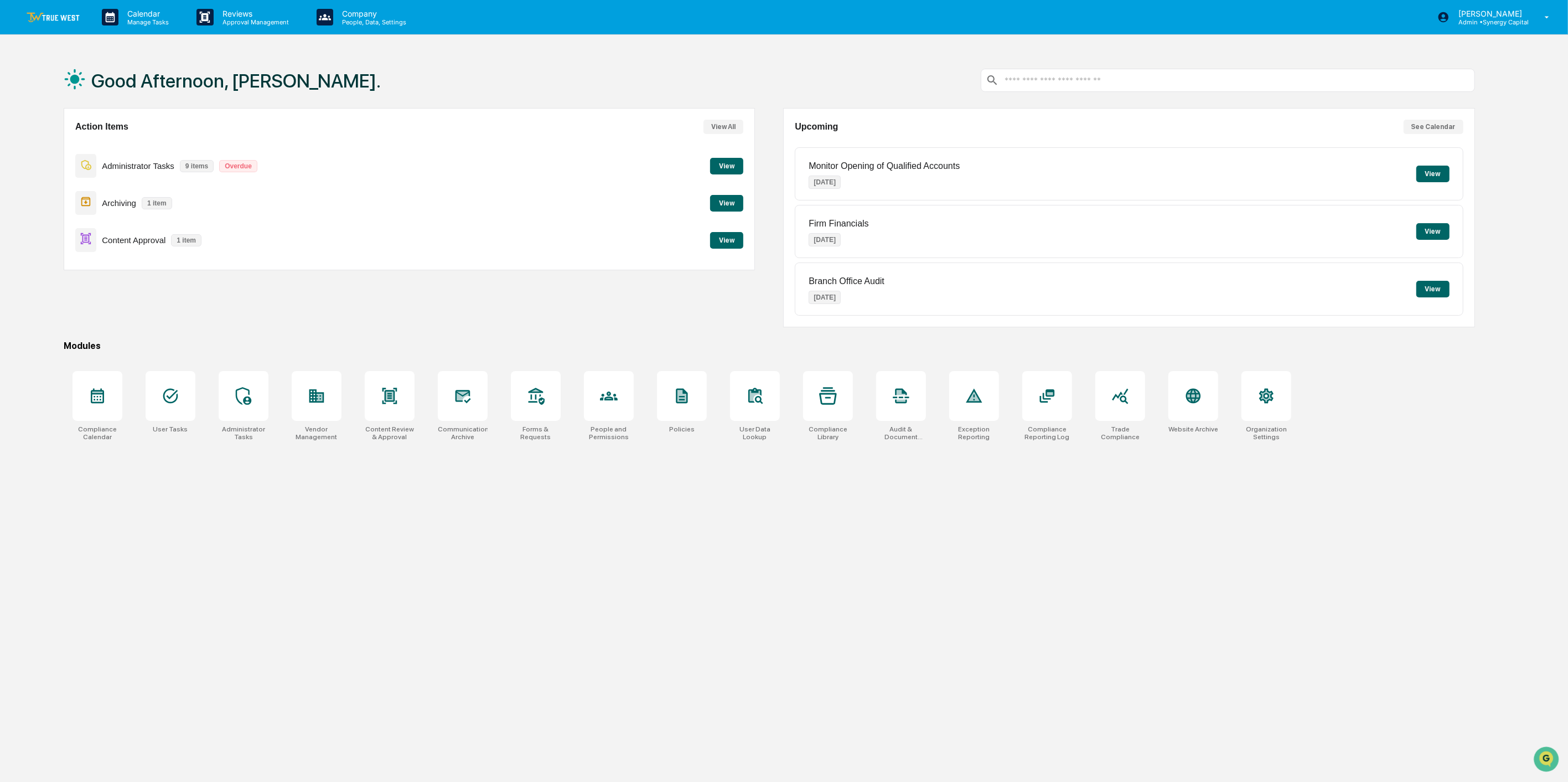
click at [728, 236] on button "View" at bounding box center [727, 240] width 34 height 16
click at [723, 199] on button "View" at bounding box center [727, 203] width 34 height 16
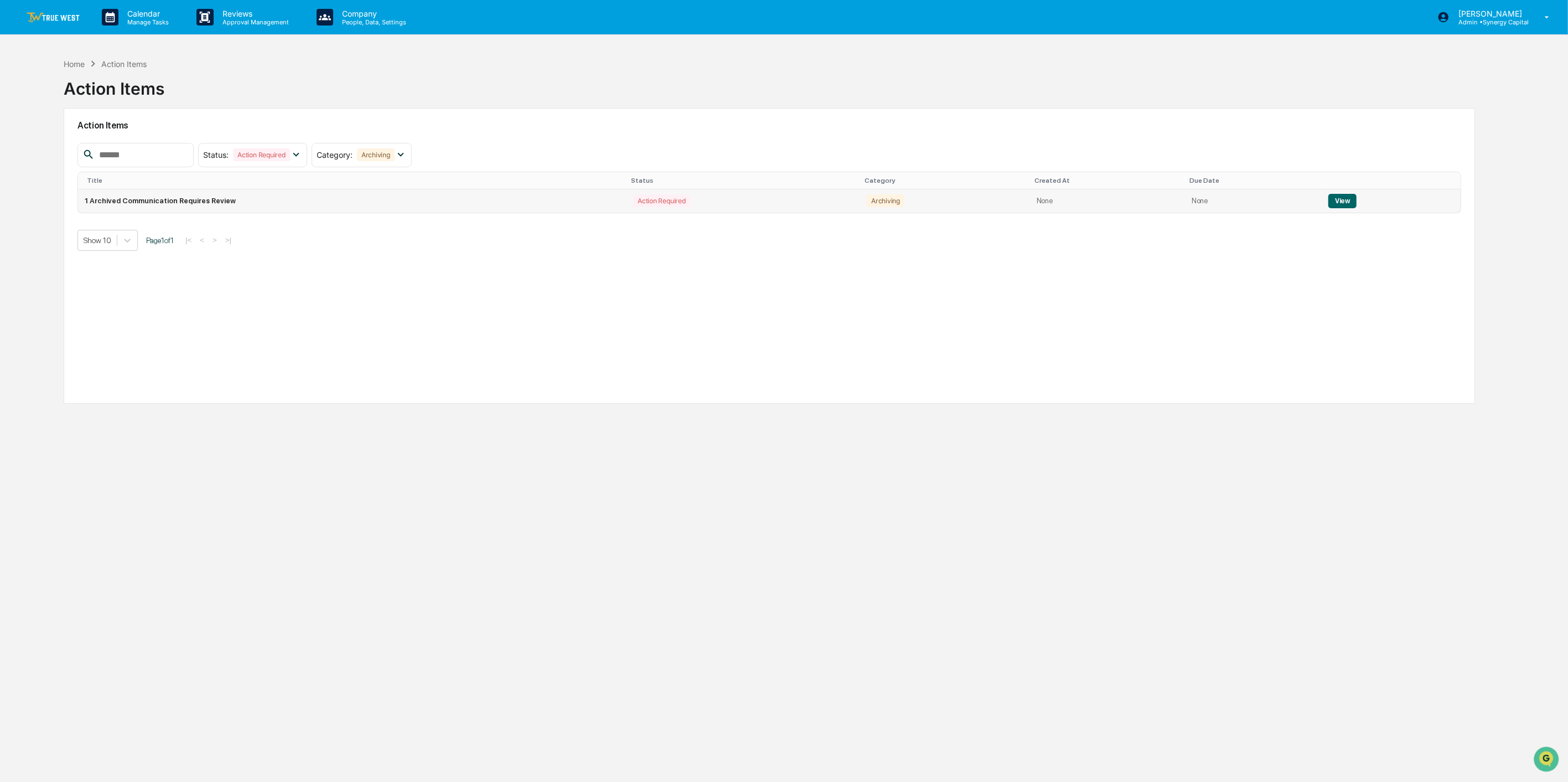
click at [1339, 201] on button "View" at bounding box center [1342, 201] width 28 height 14
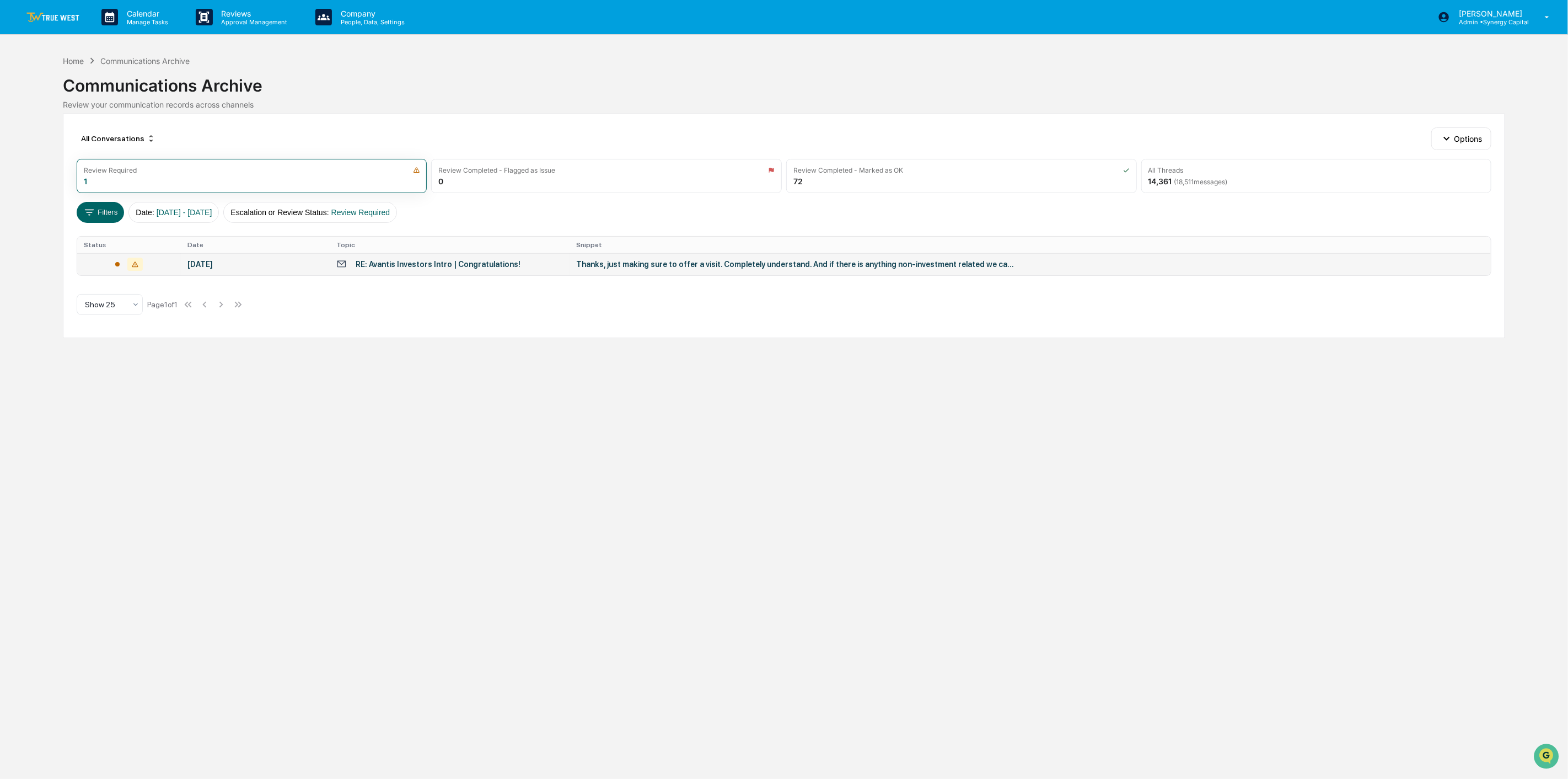
click at [696, 267] on div "Thanks, just making sure to offer a visit. Completely understand. And if there …" at bounding box center [796, 264] width 441 height 9
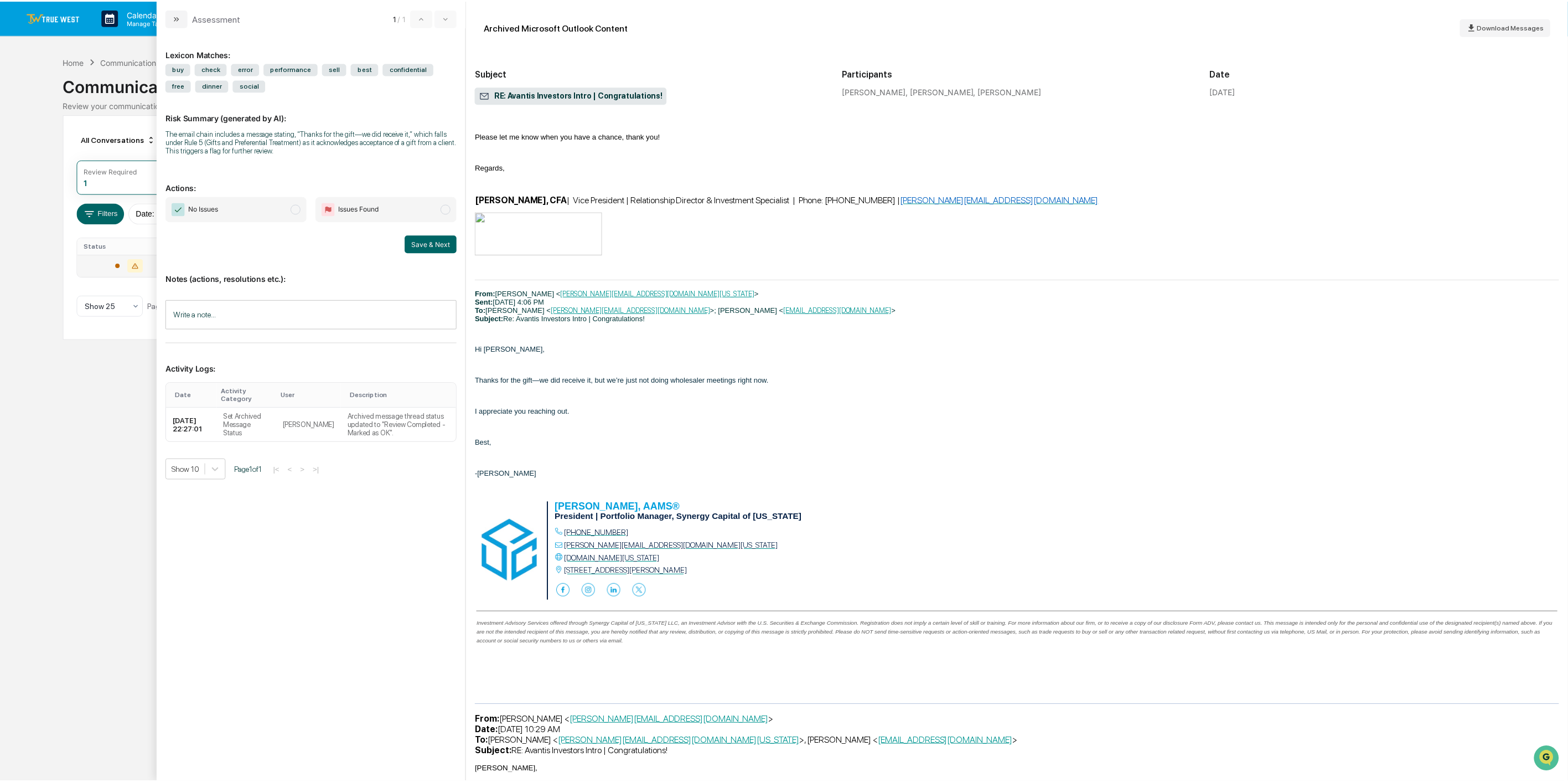
scroll to position [1108, 0]
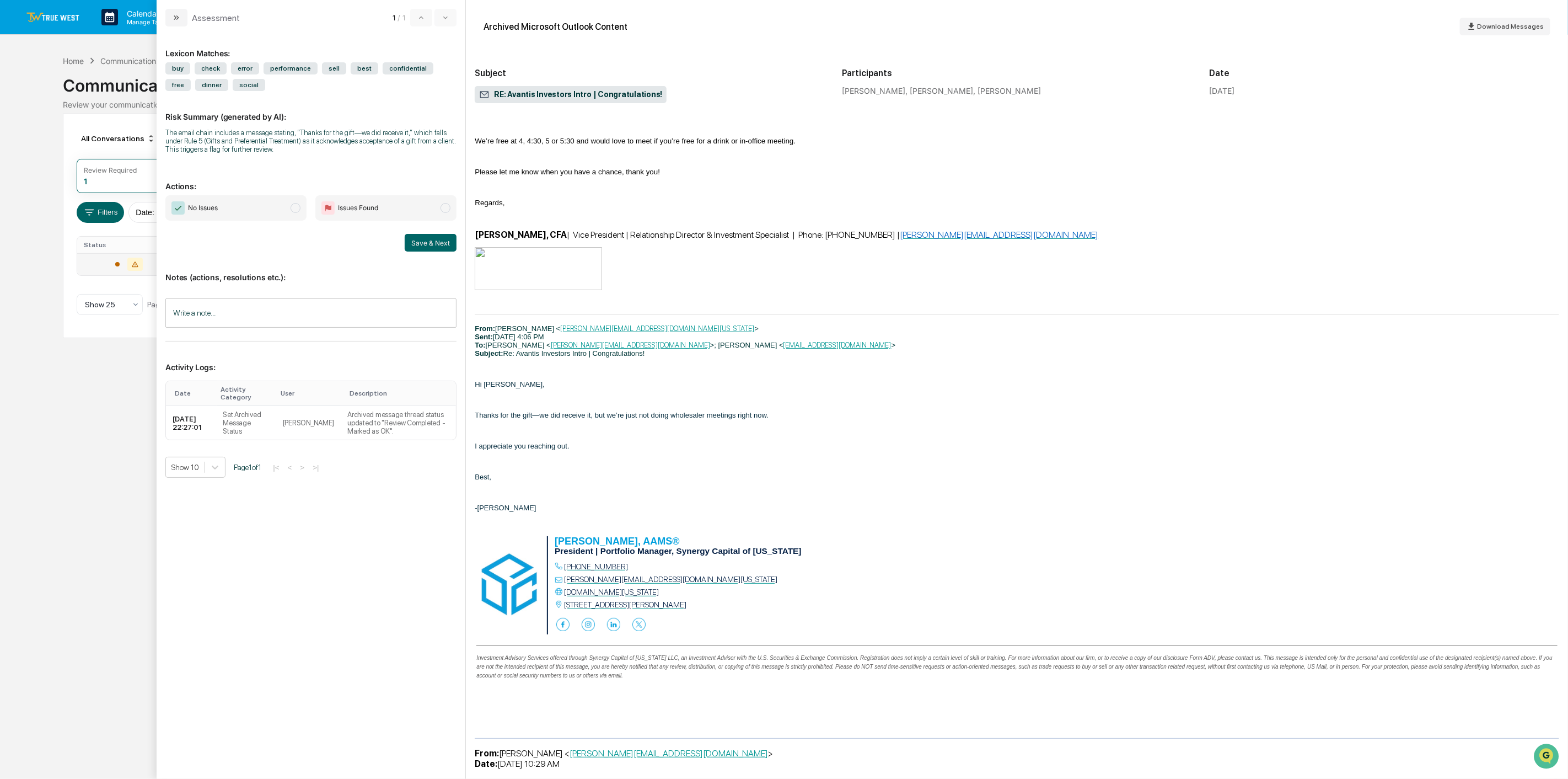
click at [420, 211] on span "Issues Found" at bounding box center [386, 207] width 141 height 25
click at [247, 205] on span "No Issues" at bounding box center [236, 207] width 141 height 25
click at [432, 247] on button "Save & Next" at bounding box center [431, 243] width 52 height 18
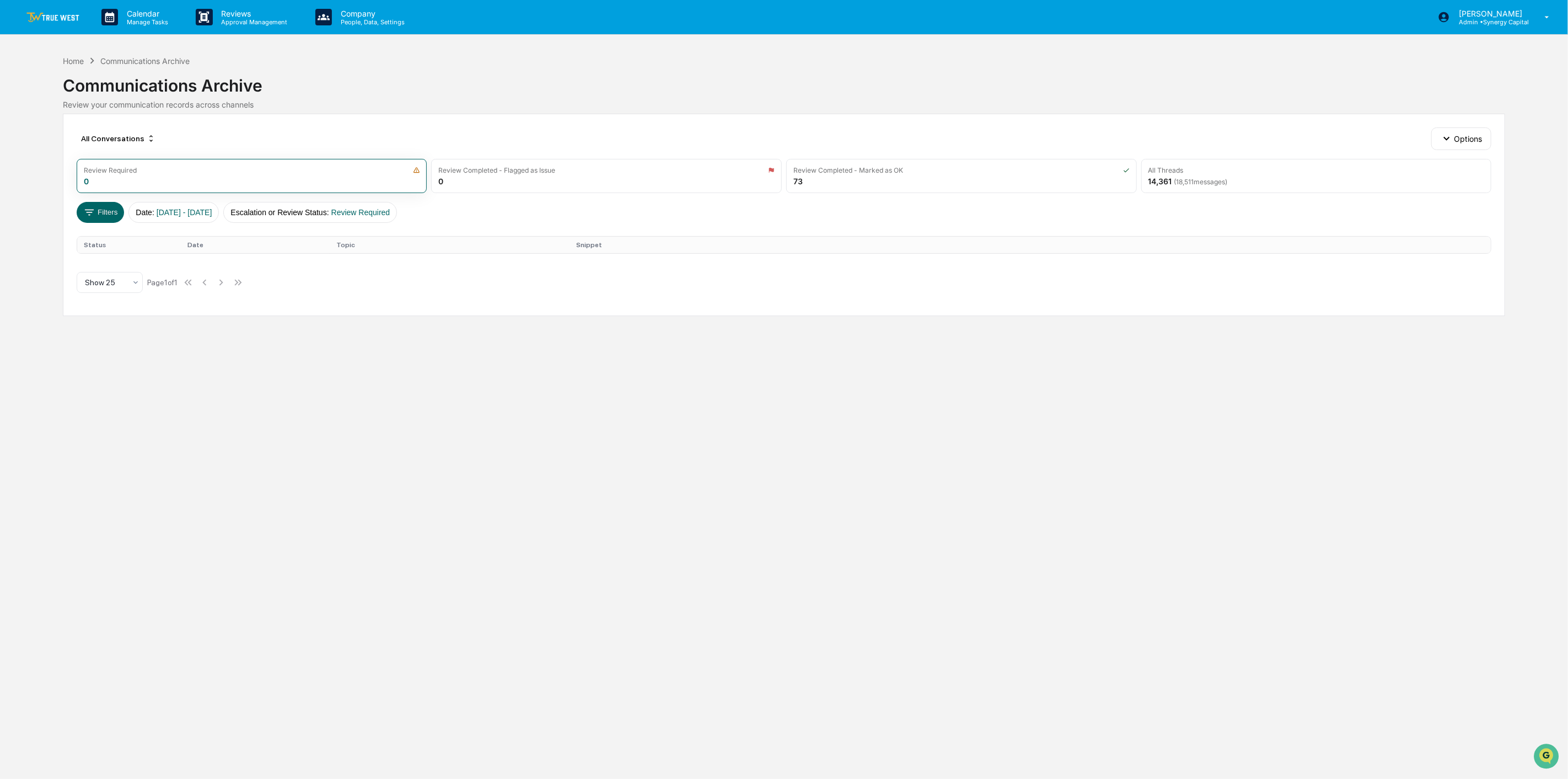
click at [48, 10] on link at bounding box center [59, 17] width 66 height 34
